Goal: Task Accomplishment & Management: Manage account settings

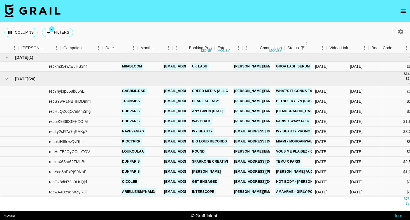
scroll to position [0, 209]
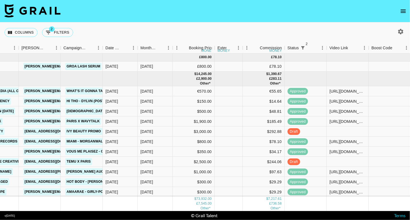
click at [404, 10] on icon "open drawer" at bounding box center [402, 11] width 5 height 3
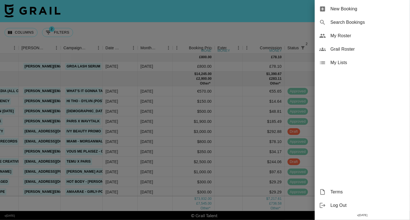
click at [333, 34] on span "My Roster" at bounding box center [367, 35] width 75 height 7
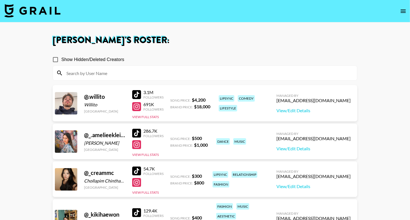
click at [186, 71] on input at bounding box center [208, 73] width 290 height 9
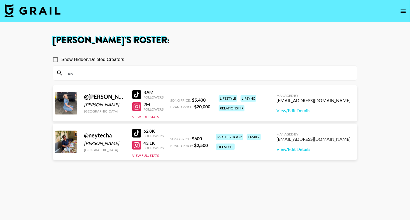
type input "ney"
click at [139, 130] on div at bounding box center [136, 133] width 9 height 9
click at [137, 144] on div at bounding box center [136, 145] width 9 height 9
click at [190, 75] on input "ney" at bounding box center [208, 73] width 290 height 9
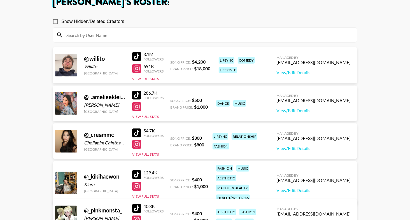
scroll to position [38, 0]
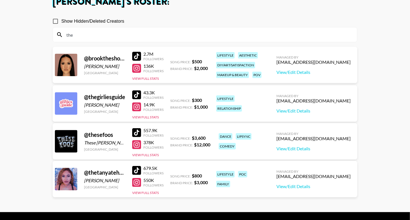
type input "the"
click at [140, 183] on div at bounding box center [136, 182] width 9 height 9
click at [137, 57] on div at bounding box center [136, 56] width 9 height 9
click at [136, 69] on div at bounding box center [136, 68] width 9 height 9
click at [100, 33] on input "the" at bounding box center [208, 34] width 290 height 9
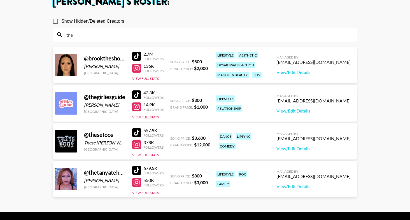
click at [100, 33] on input "the" at bounding box center [208, 34] width 290 height 9
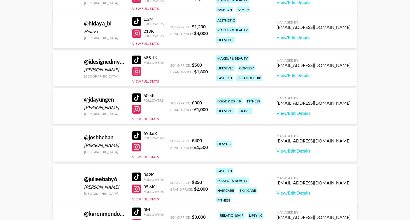
scroll to position [1516, 0]
